Goal: Transaction & Acquisition: Purchase product/service

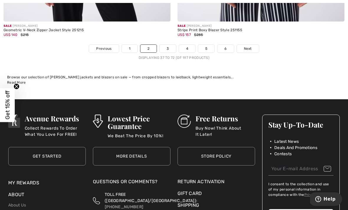
scroll to position [5213, 0]
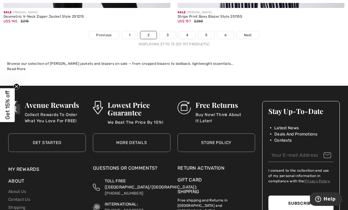
click at [165, 31] on link "3" at bounding box center [167, 35] width 16 height 8
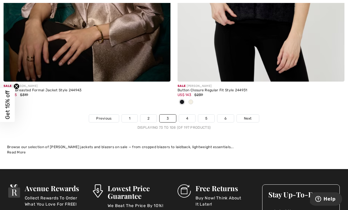
scroll to position [5090, 0]
click at [187, 115] on link "4" at bounding box center [187, 119] width 16 height 8
click at [188, 115] on link "4" at bounding box center [187, 119] width 16 height 8
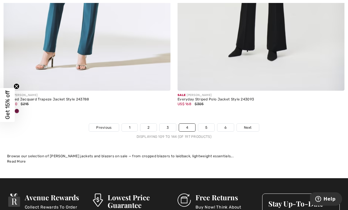
scroll to position [5096, 0]
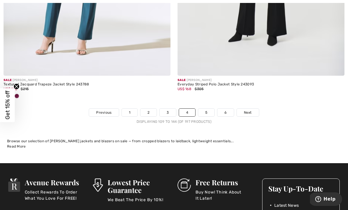
click at [205, 109] on link "5" at bounding box center [206, 113] width 16 height 8
click at [211, 109] on link "5" at bounding box center [206, 113] width 16 height 8
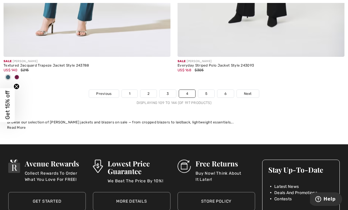
click at [205, 90] on link "5" at bounding box center [206, 94] width 16 height 8
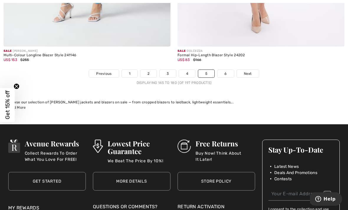
scroll to position [5156, 0]
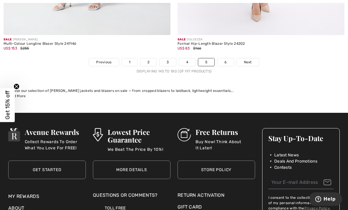
click at [222, 58] on link "6" at bounding box center [225, 62] width 16 height 8
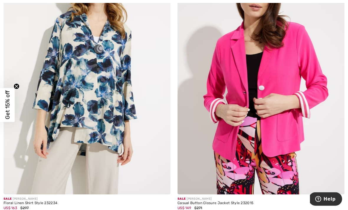
scroll to position [1272, 0]
click at [163, 183] on img at bounding box center [161, 185] width 5 height 5
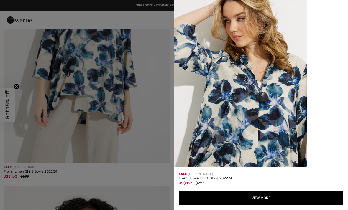
scroll to position [757, 0]
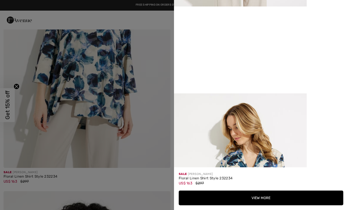
click at [258, 198] on button "View More" at bounding box center [261, 198] width 164 height 15
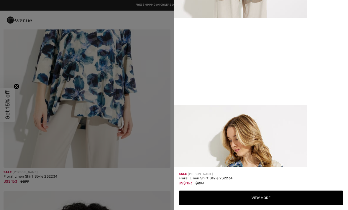
click at [261, 195] on button "View More" at bounding box center [261, 198] width 164 height 15
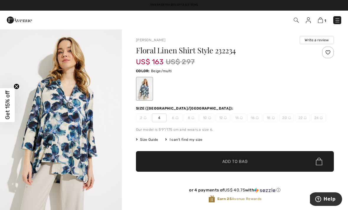
click at [159, 119] on span "4" at bounding box center [159, 117] width 15 height 9
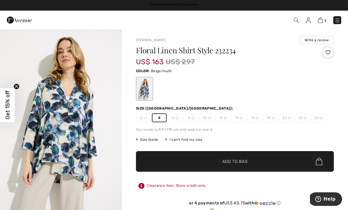
click at [232, 158] on span "✔ Added to Bag Add to Bag" at bounding box center [235, 161] width 198 height 21
click at [319, 19] on img at bounding box center [319, 20] width 5 height 6
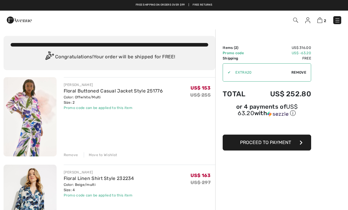
click at [293, 141] on button "Proceed to Payment" at bounding box center [267, 143] width 88 height 16
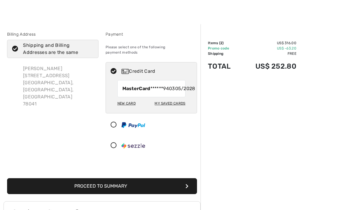
scroll to position [4, 0]
click at [111, 188] on button "Proceed to Summary" at bounding box center [102, 187] width 190 height 16
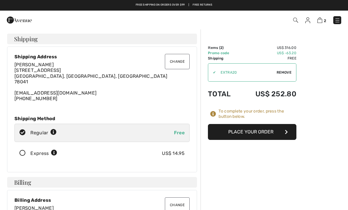
click at [264, 131] on button "Place Your Order" at bounding box center [252, 132] width 88 height 16
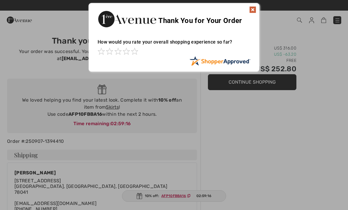
click at [39, 208] on div at bounding box center [174, 105] width 348 height 210
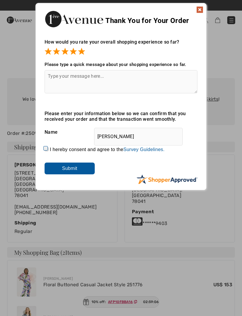
click at [200, 11] on img at bounding box center [199, 9] width 7 height 7
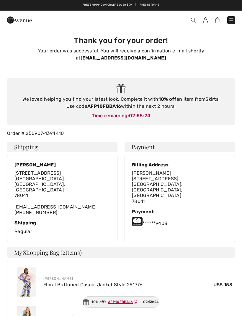
click at [124, 104] on div "We loved helping you find your latest look. Complete it with 10% off an item fr…" at bounding box center [121, 103] width 216 height 14
click at [210, 100] on link "Skirts" at bounding box center [211, 99] width 13 height 6
click at [135, 108] on div "We loved helping you find your latest look. Complete it with 10% off an item fr…" at bounding box center [121, 103] width 216 height 14
click at [119, 120] on div "We loved helping you find your latest look. Complete it with 10% off an item fr…" at bounding box center [121, 101] width 228 height 47
click at [230, 20] on img at bounding box center [231, 20] width 6 height 6
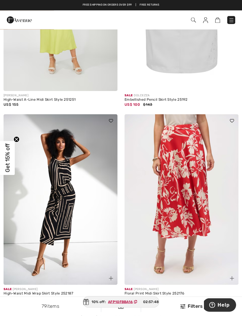
scroll to position [3439, 0]
click at [190, 190] on img at bounding box center [181, 199] width 114 height 171
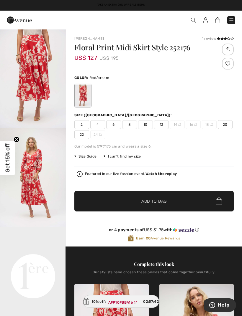
click at [96, 125] on span "4" at bounding box center [97, 124] width 15 height 9
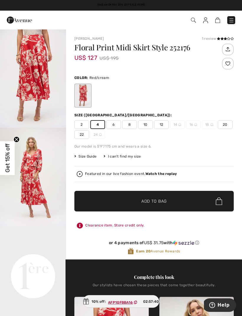
click at [151, 201] on span "Add to Bag" at bounding box center [153, 201] width 25 height 6
click at [216, 18] on img at bounding box center [214, 20] width 5 height 6
click at [215, 22] on img at bounding box center [214, 20] width 5 height 6
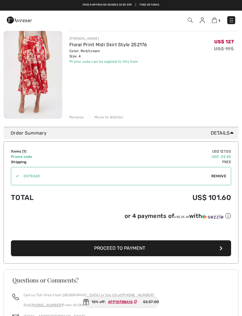
scroll to position [56, 0]
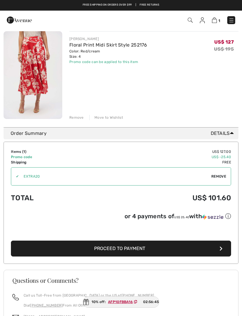
click at [217, 176] on span "Remove" at bounding box center [218, 176] width 15 height 5
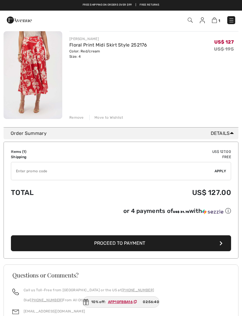
click at [24, 175] on input "TEXT" at bounding box center [112, 171] width 203 height 18
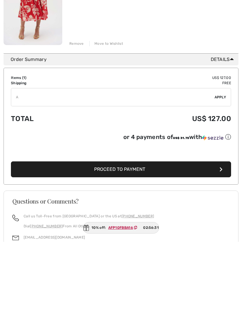
click at [118, 300] on ins "AFP10FBBA16" at bounding box center [120, 302] width 25 height 4
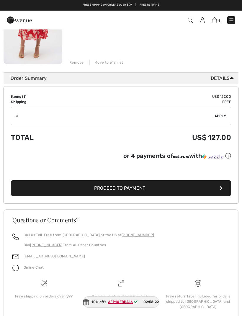
click at [28, 115] on input "TEXT" at bounding box center [112, 116] width 203 height 18
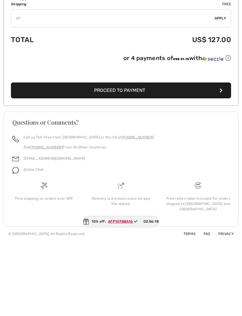
scroll to position [130, 0]
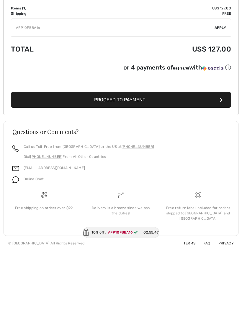
type input "AFP10FBBA16"
click at [221, 95] on span "Apply" at bounding box center [220, 97] width 12 height 5
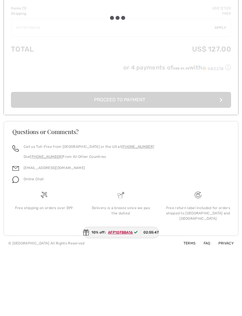
scroll to position [111, 0]
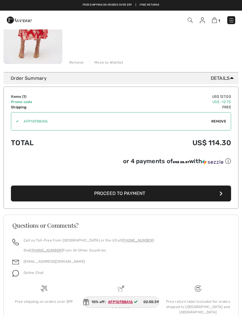
click at [219, 121] on span "Remove" at bounding box center [218, 121] width 15 height 5
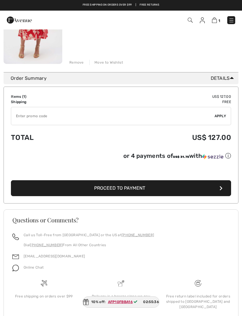
click at [22, 115] on input "TEXT" at bounding box center [112, 116] width 203 height 18
type input "EXTRA20"
click at [220, 116] on span "Apply" at bounding box center [220, 115] width 12 height 5
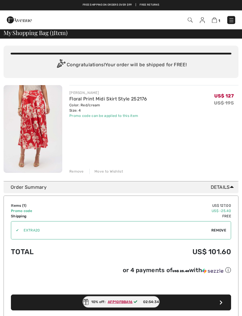
scroll to position [0, 0]
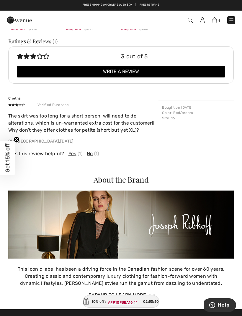
scroll to position [840, 0]
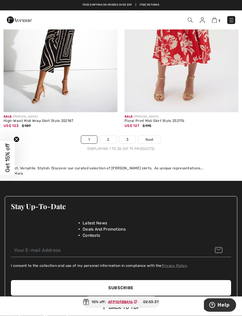
scroll to position [3611, 0]
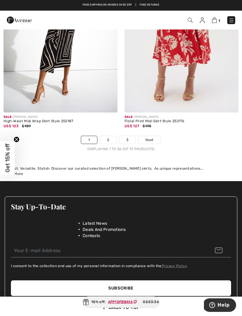
click at [110, 136] on link "2" at bounding box center [108, 140] width 16 height 8
click at [112, 136] on link "2" at bounding box center [108, 140] width 16 height 8
click at [107, 136] on link "2" at bounding box center [108, 140] width 16 height 8
click at [110, 136] on link "2" at bounding box center [108, 140] width 16 height 8
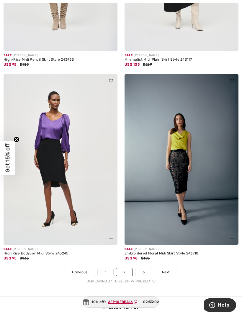
scroll to position [3498, 0]
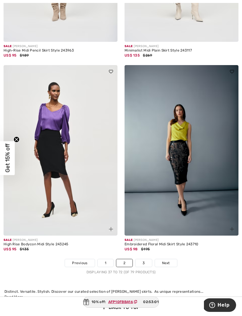
click at [146, 259] on link "3" at bounding box center [143, 263] width 16 height 8
click at [145, 259] on link "3" at bounding box center [143, 263] width 16 height 8
click at [146, 259] on link "3" at bounding box center [143, 263] width 16 height 8
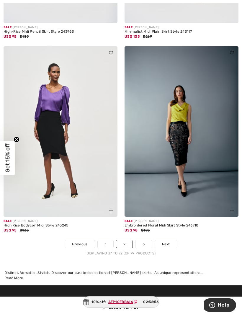
click at [147, 241] on link "3" at bounding box center [143, 245] width 16 height 8
click at [144, 241] on link "3" at bounding box center [143, 245] width 16 height 8
click at [143, 241] on link "3" at bounding box center [143, 245] width 16 height 8
click at [144, 241] on link "3" at bounding box center [143, 245] width 16 height 8
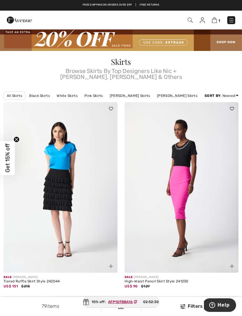
click at [215, 18] on img at bounding box center [214, 20] width 5 height 6
click at [213, 20] on img at bounding box center [214, 20] width 5 height 6
click at [215, 22] on img at bounding box center [214, 20] width 5 height 6
